Goal: Navigation & Orientation: Find specific page/section

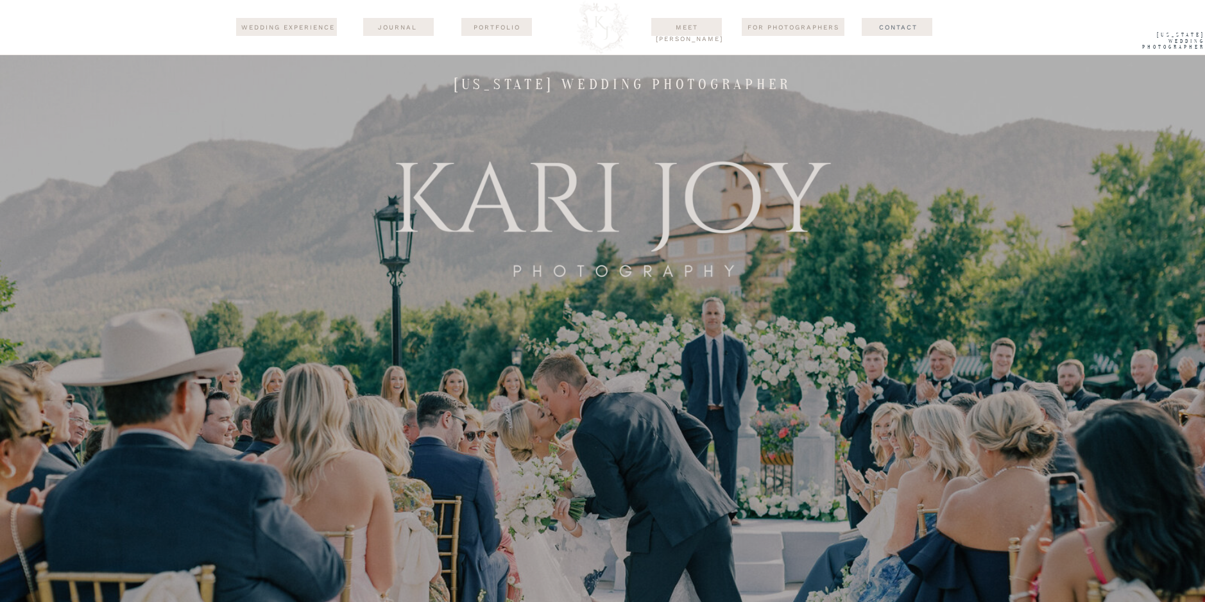
click at [429, 24] on div at bounding box center [398, 27] width 71 height 18
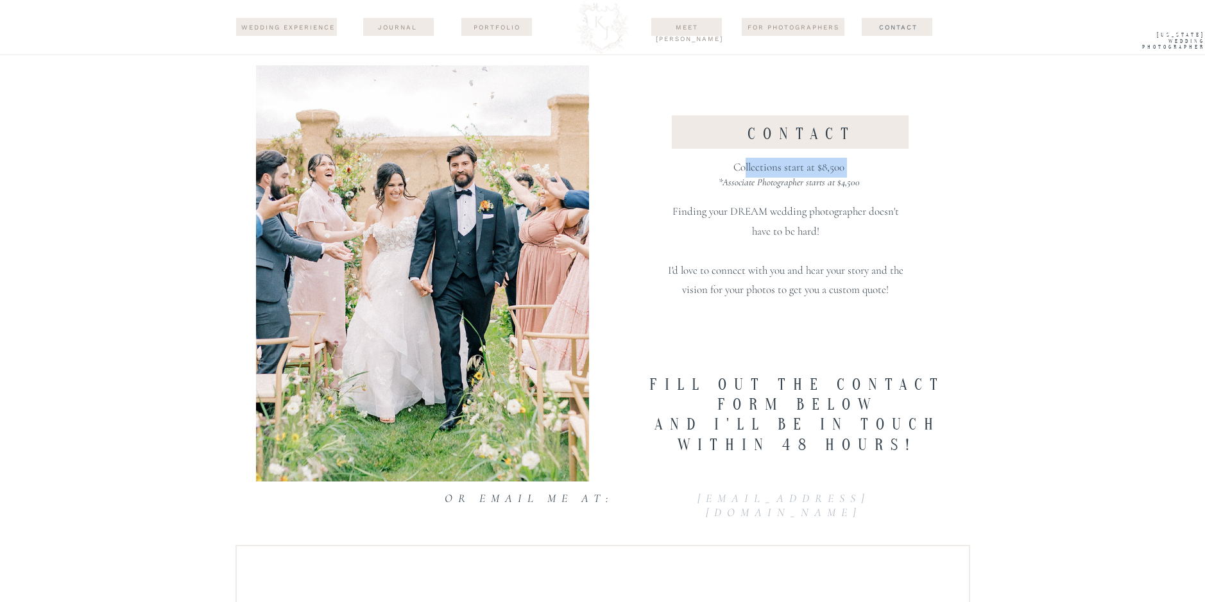
drag, startPoint x: 830, startPoint y: 192, endPoint x: 862, endPoint y: 198, distance: 32.1
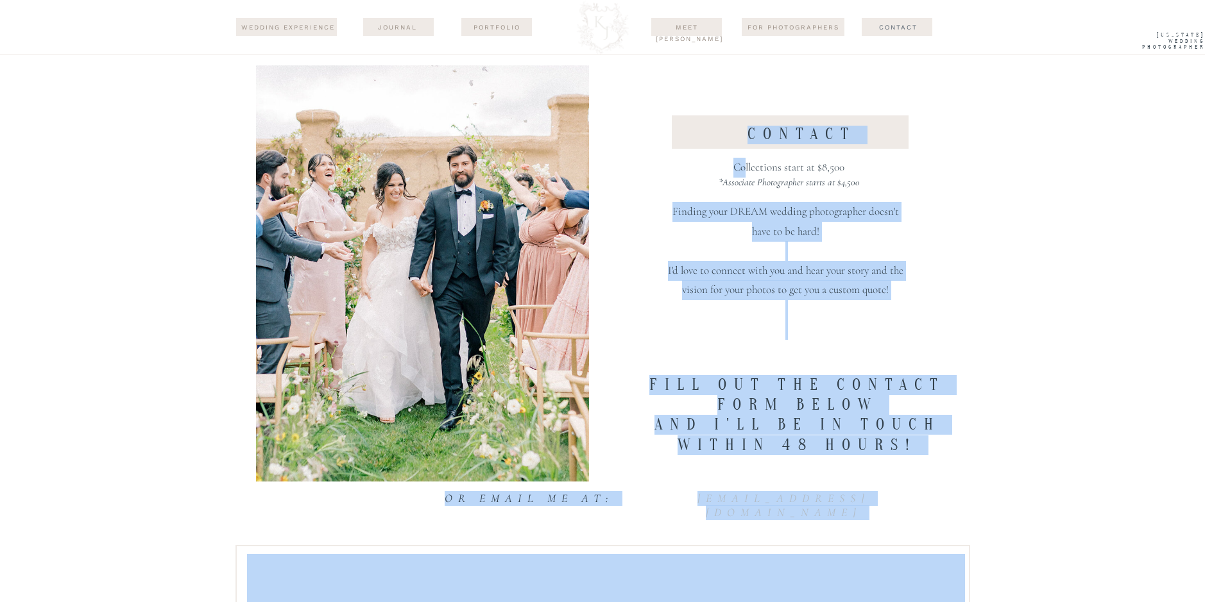
drag, startPoint x: 862, startPoint y: 198, endPoint x: 878, endPoint y: 200, distance: 16.7
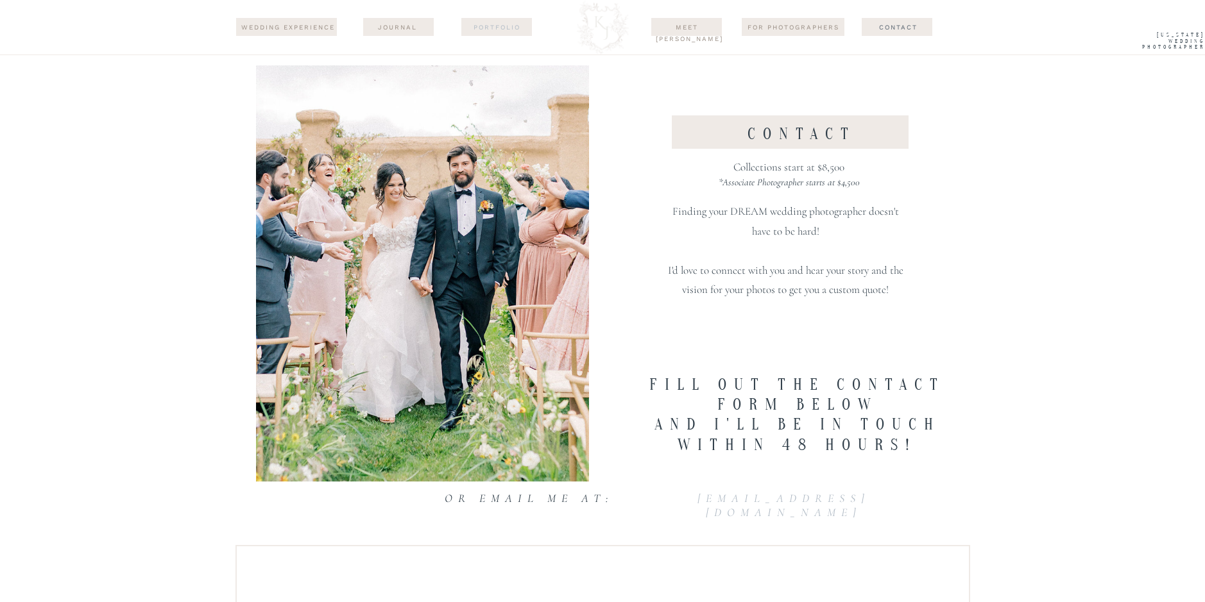
click at [509, 29] on nav "Portfolio" at bounding box center [497, 27] width 62 height 10
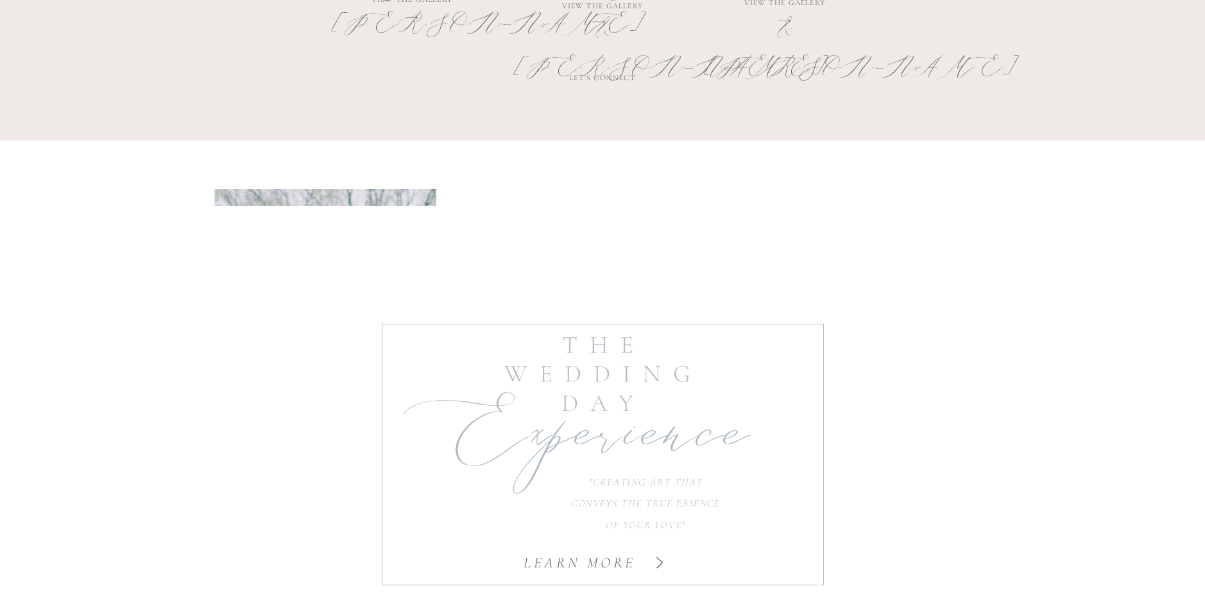
scroll to position [962, 0]
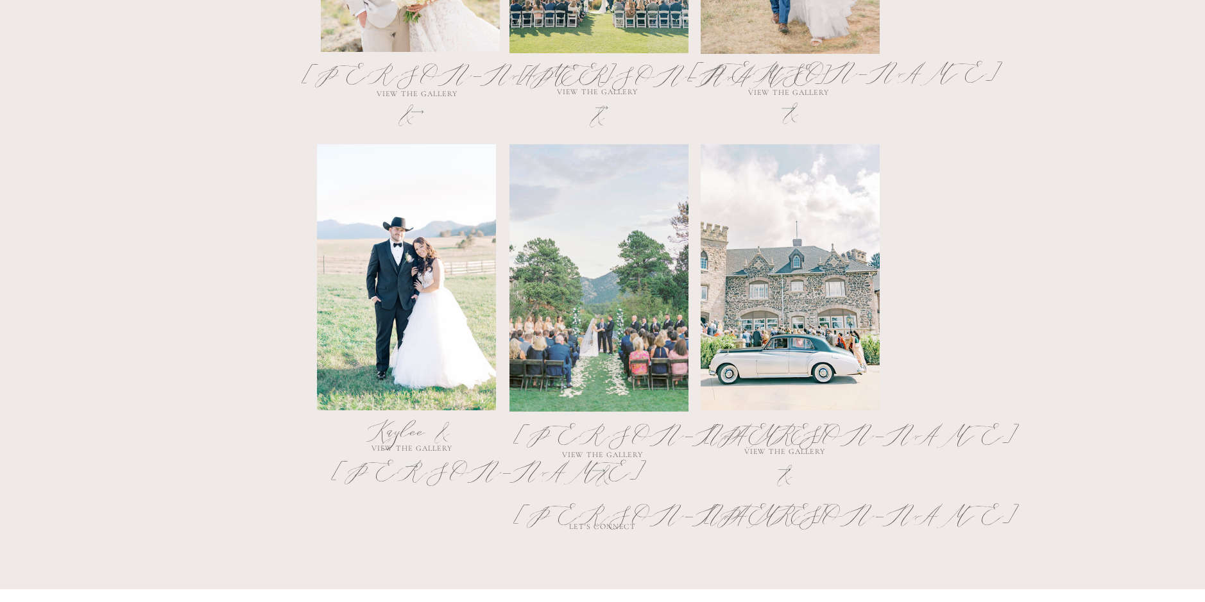
click at [658, 280] on div at bounding box center [598, 278] width 179 height 268
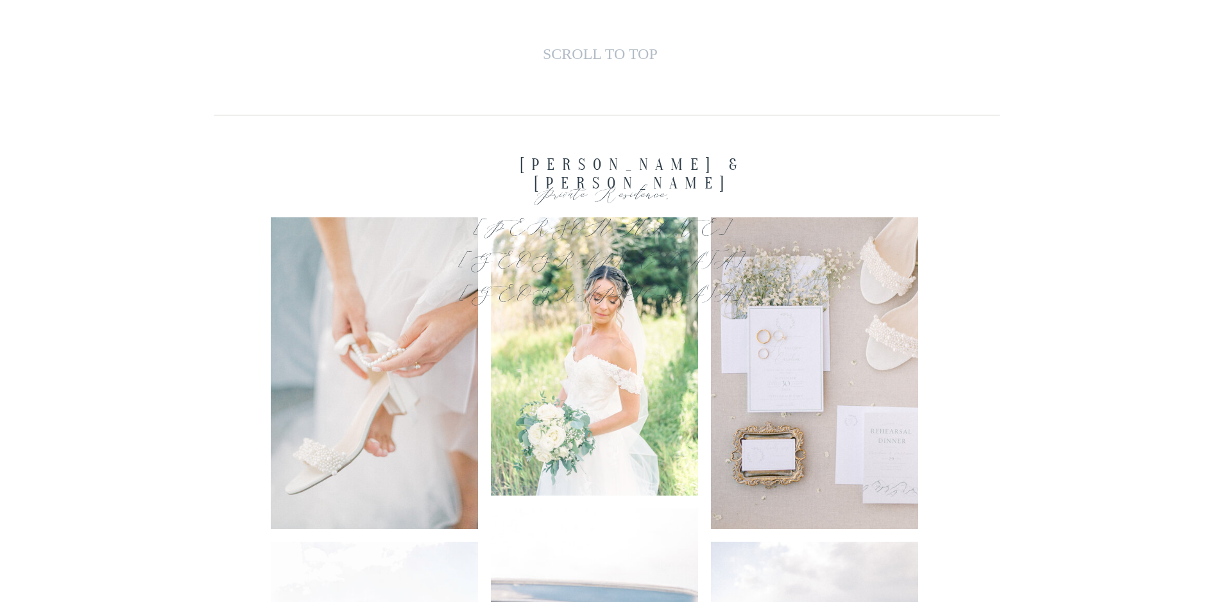
scroll to position [0, 0]
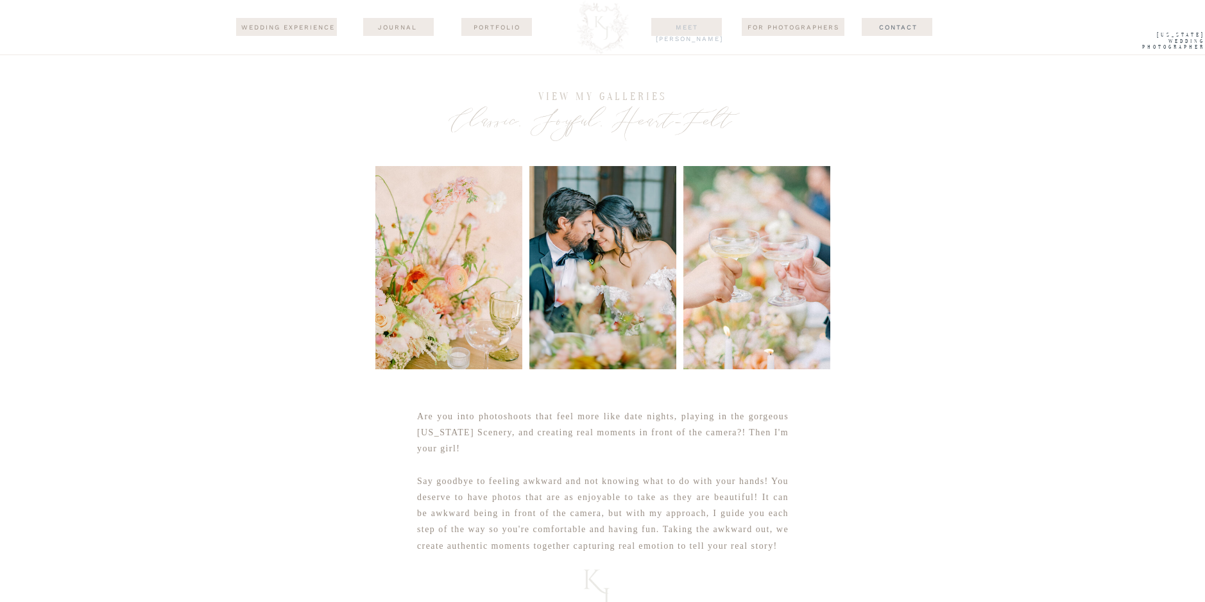
click at [713, 29] on nav "Meet [PERSON_NAME]" at bounding box center [687, 27] width 62 height 10
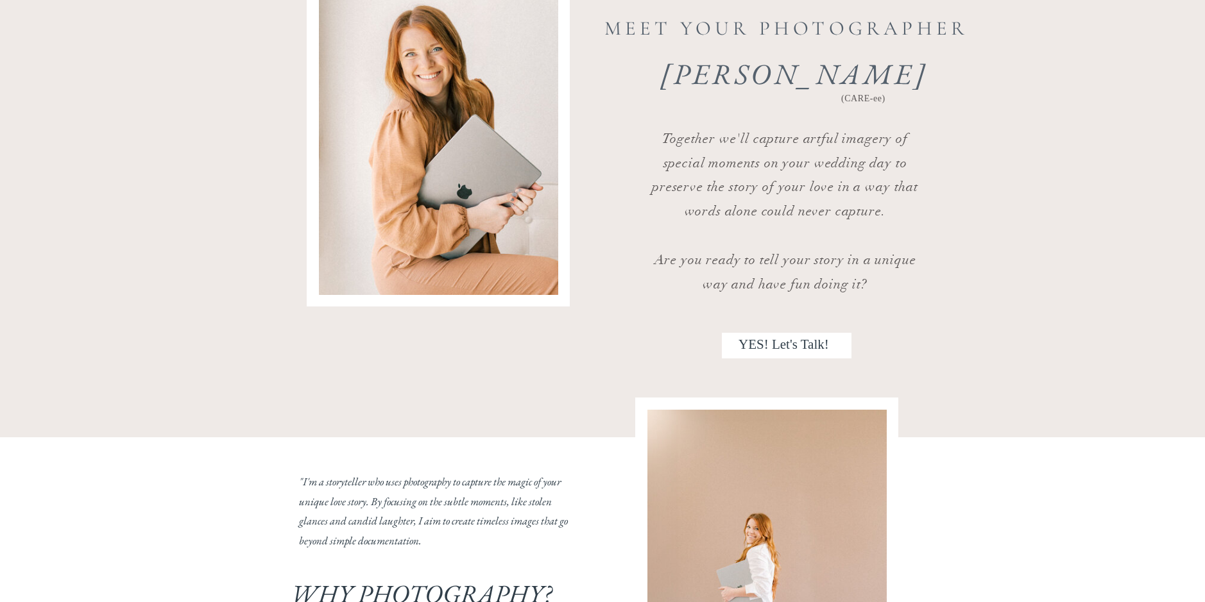
scroll to position [577, 0]
